Goal: Understand process/instructions: Learn how to perform a task or action

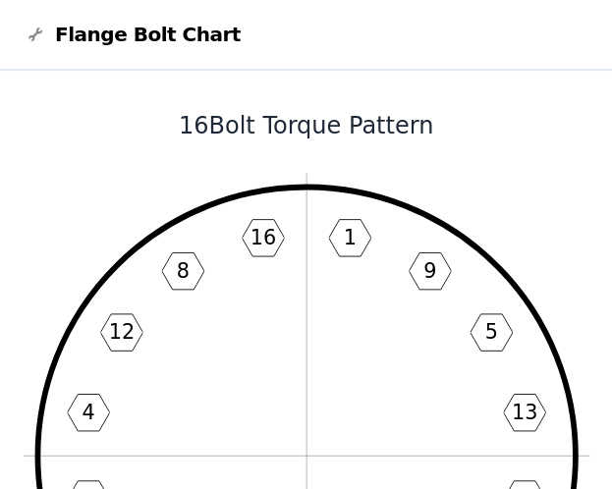
scroll to position [1, 0]
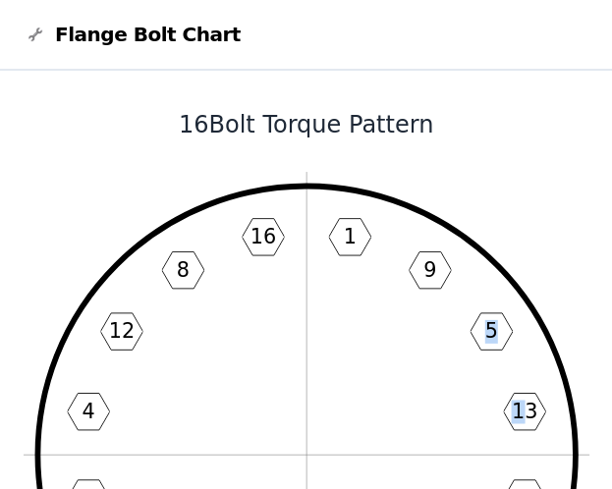
drag, startPoint x: 528, startPoint y: 398, endPoint x: 528, endPoint y: 187, distance: 211.1
click at [528, 187] on icon "1 9 5 13 3 11 7 15 2 10 6 14 4 12 8 16" at bounding box center [307, 455] width 566 height 566
click at [503, 193] on icon "1 9 5 13 3 11 7 15 2 10 6 14 4 12 8 16" at bounding box center [307, 455] width 566 height 566
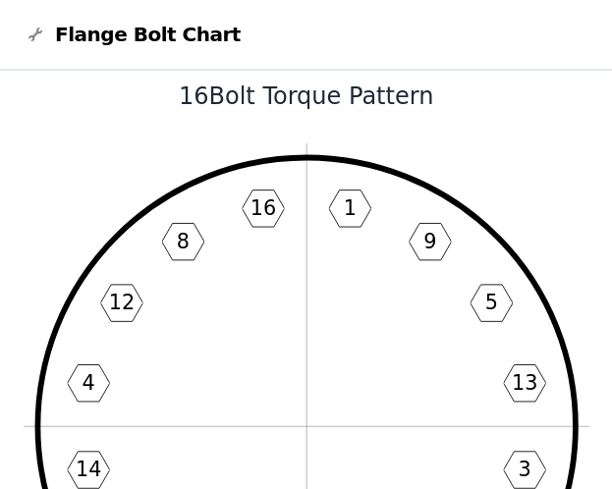
scroll to position [52, 0]
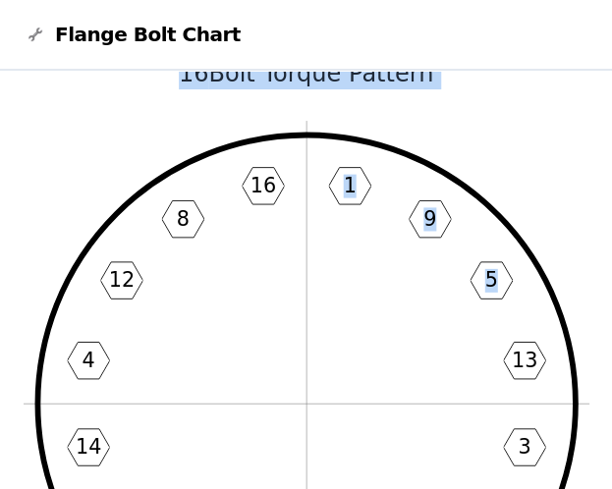
drag, startPoint x: 503, startPoint y: 215, endPoint x: 511, endPoint y: 35, distance: 179.9
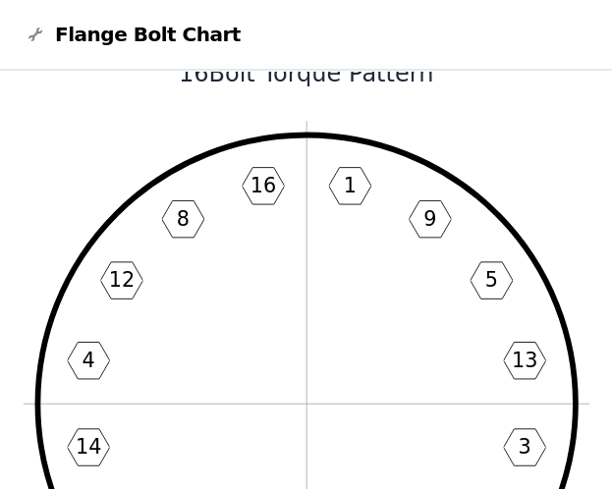
scroll to position [0, 0]
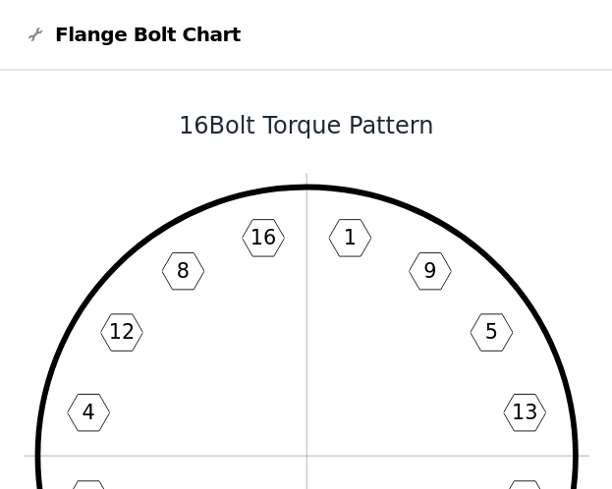
drag, startPoint x: 518, startPoint y: 144, endPoint x: 536, endPoint y: -3, distance: 148.4
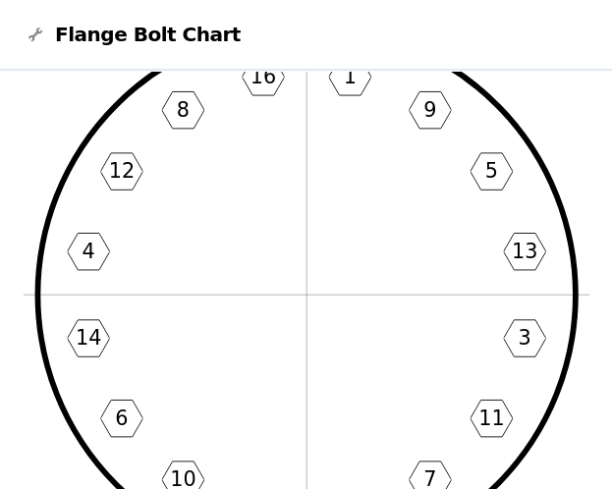
scroll to position [162, 0]
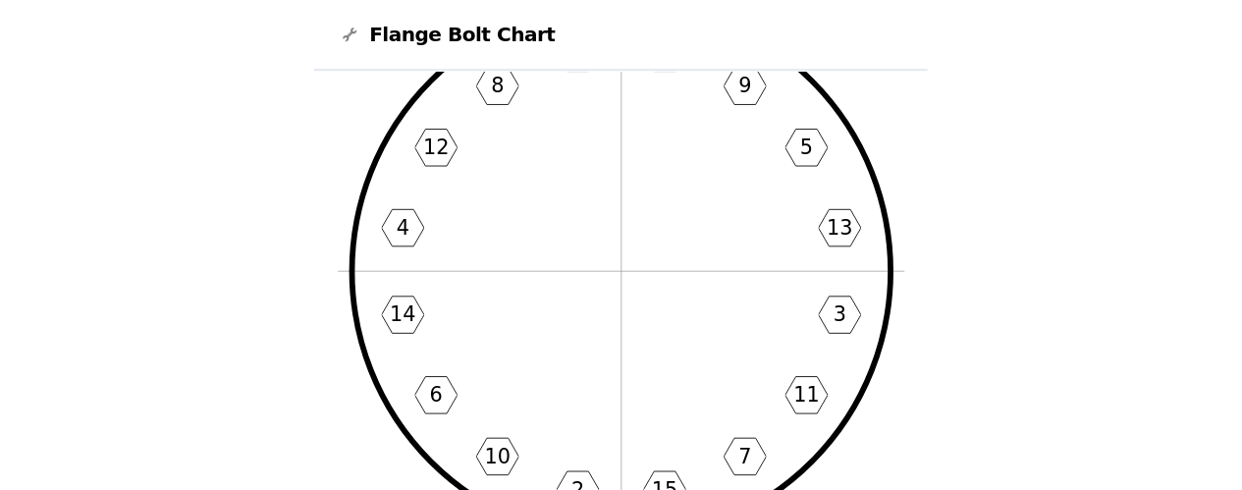
scroll to position [185, 0]
